Goal: Information Seeking & Learning: Learn about a topic

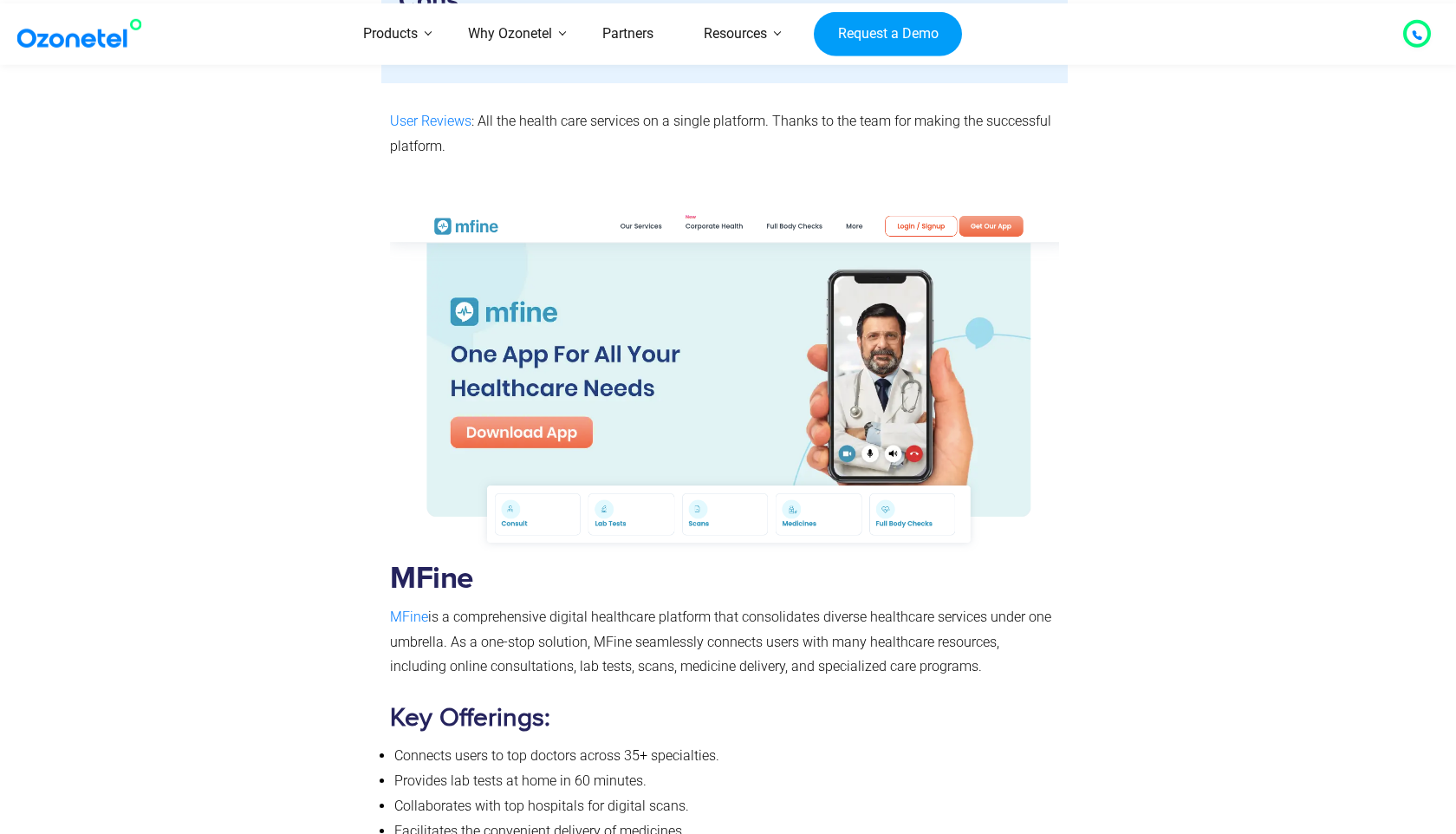
scroll to position [10279, 0]
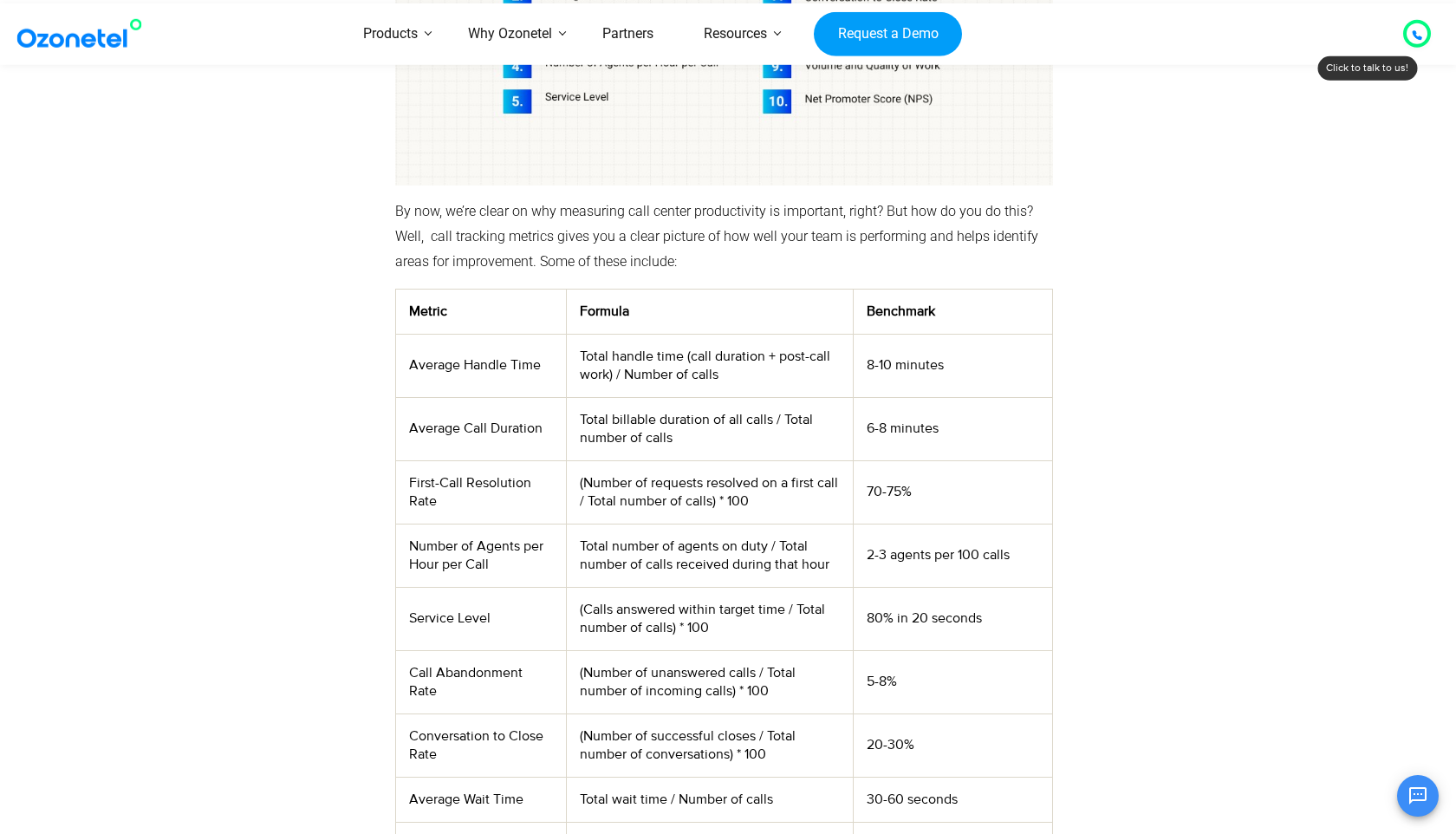
scroll to position [6569, 0]
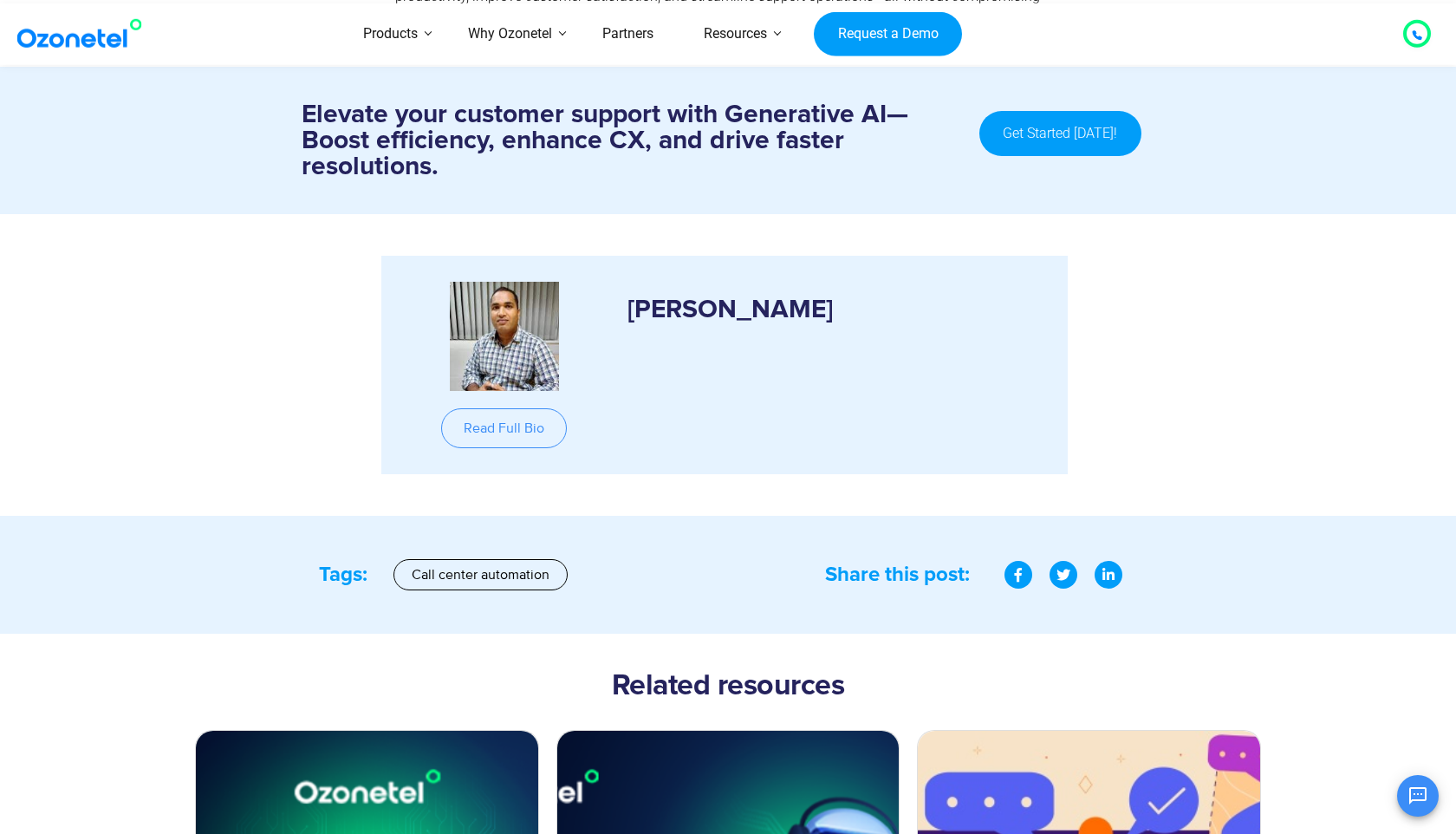
scroll to position [9391, 0]
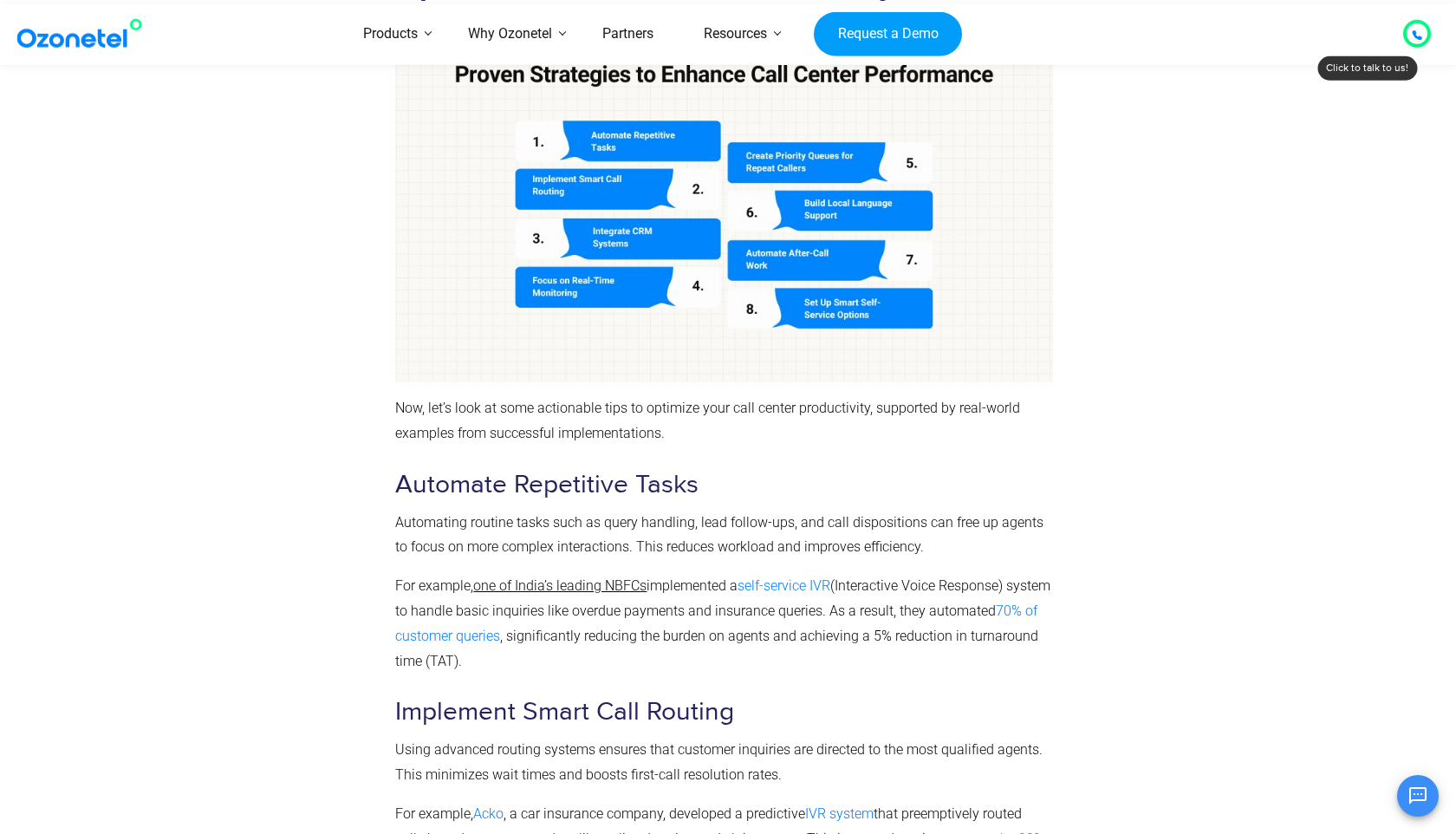
scroll to position [7829, 0]
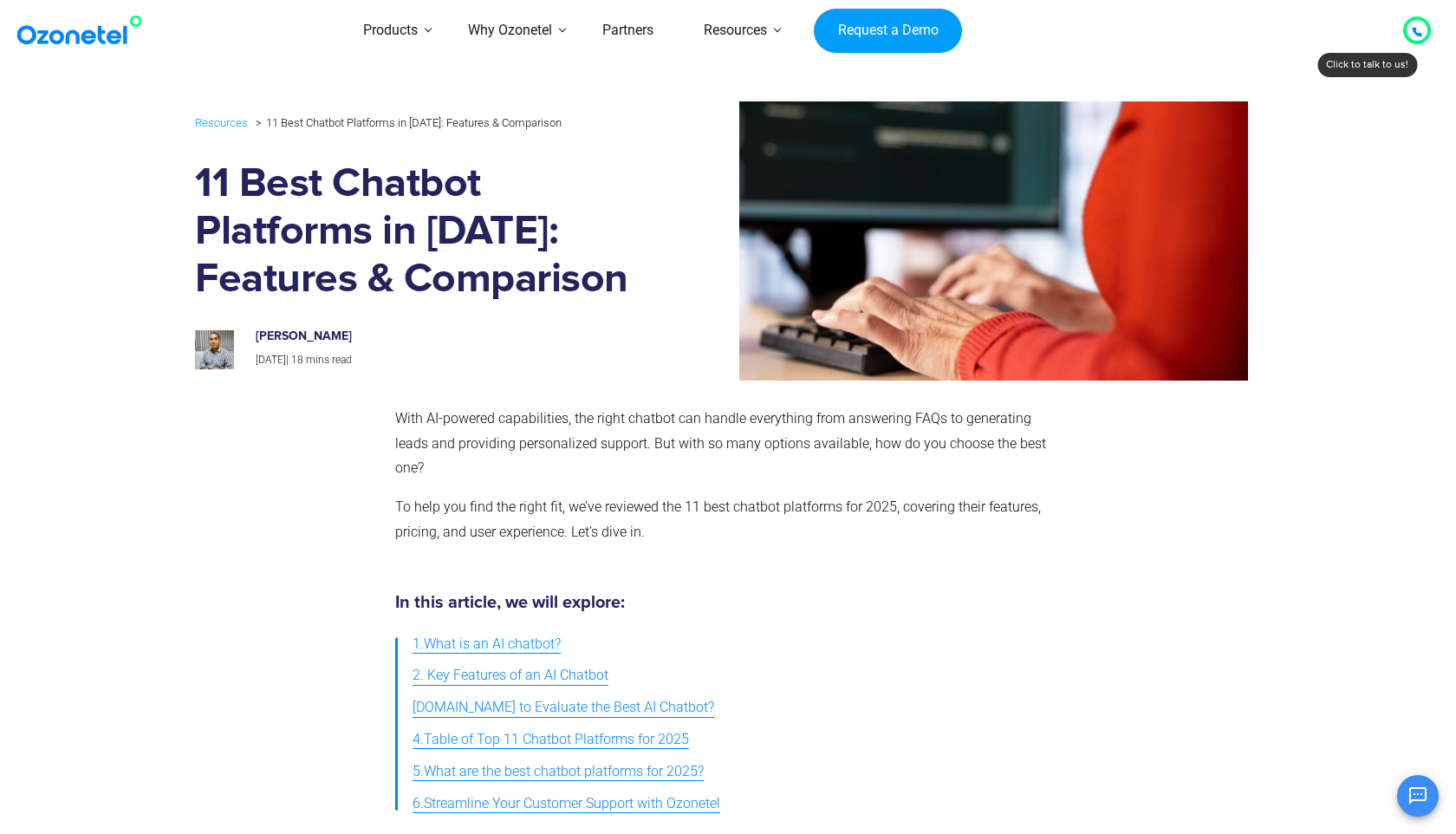
scroll to position [1404, 0]
